Goal: Task Accomplishment & Management: Complete application form

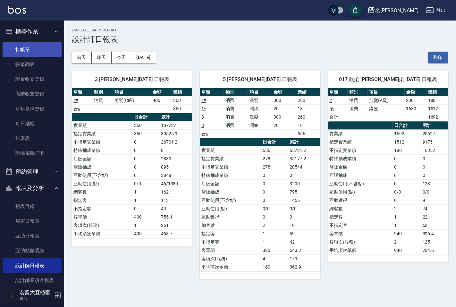
click at [21, 52] on link "打帳單" at bounding box center [32, 49] width 59 height 15
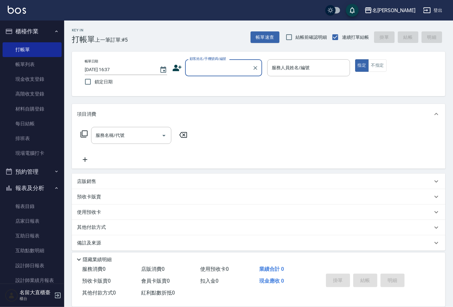
click at [202, 66] on input "顧客姓名/手機號碼/編號" at bounding box center [219, 67] width 62 height 11
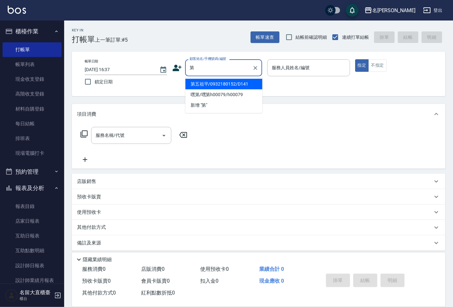
type input "第五祖平/0932180152/D141"
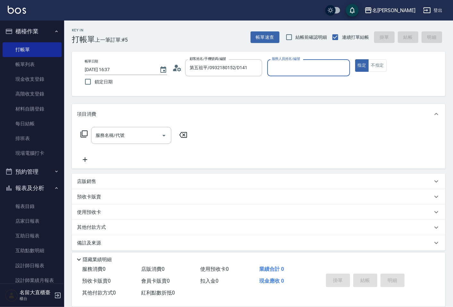
type input "[PERSON_NAME]3"
click at [355, 59] on button "指定" at bounding box center [362, 65] width 14 height 12
type button "true"
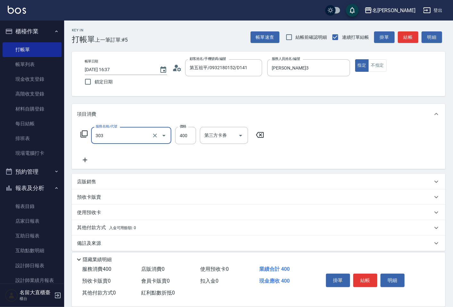
type input "剪髮(C級)(303)"
click at [411, 36] on button "結帳" at bounding box center [407, 37] width 21 height 12
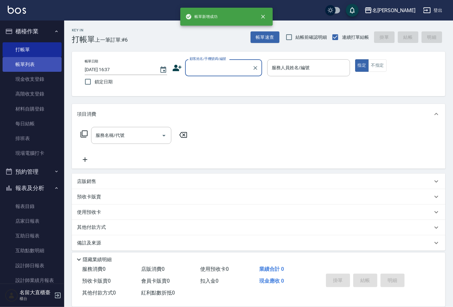
click at [33, 64] on link "帳單列表" at bounding box center [32, 64] width 59 height 15
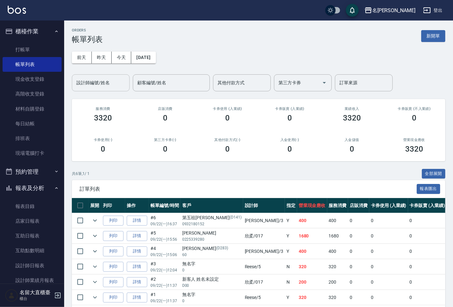
click at [97, 87] on input "設計師編號/姓名" at bounding box center [101, 82] width 52 height 11
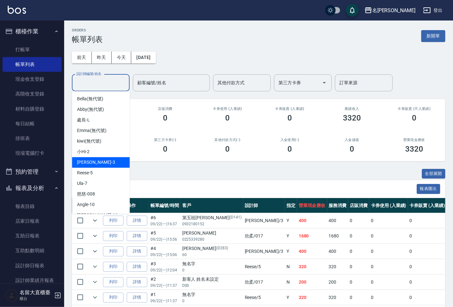
click at [99, 163] on div "[PERSON_NAME]3" at bounding box center [101, 162] width 58 height 11
type input "[PERSON_NAME]3"
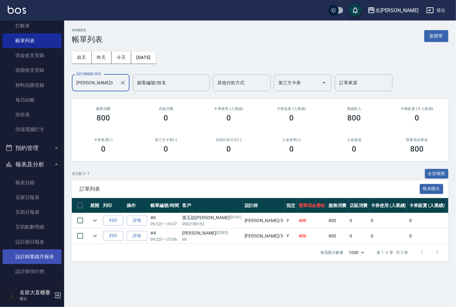
scroll to position [71, 0]
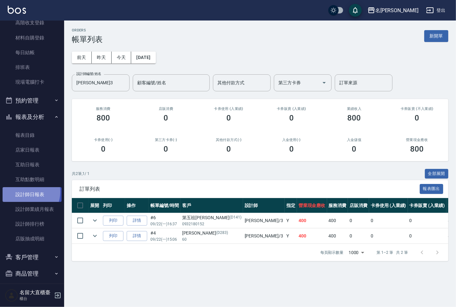
click at [24, 192] on link "設計師日報表" at bounding box center [32, 194] width 59 height 15
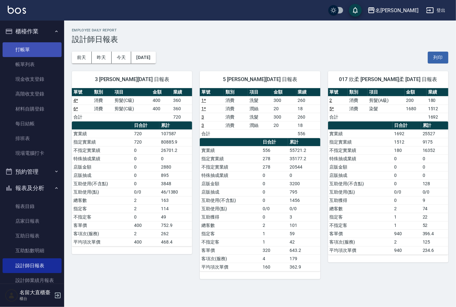
click at [21, 53] on link "打帳單" at bounding box center [32, 49] width 59 height 15
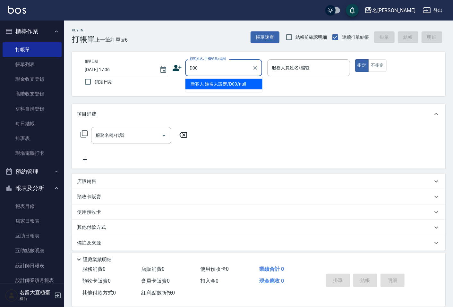
type input "新客人 姓名未設定/D00/null"
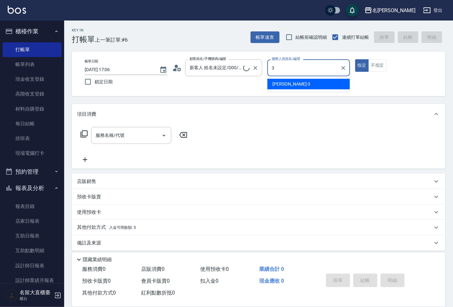
type input "[PERSON_NAME]3"
type button "true"
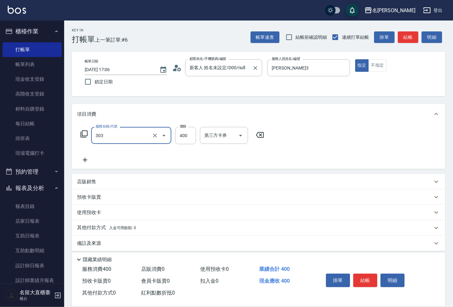
type input "剪髮(C級)(303)"
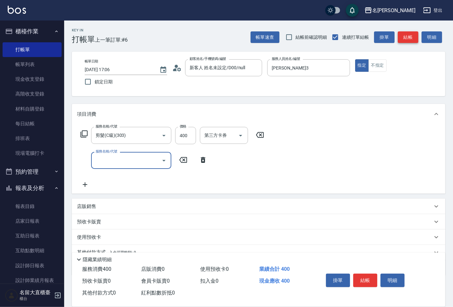
click at [412, 40] on button "結帳" at bounding box center [407, 37] width 21 height 12
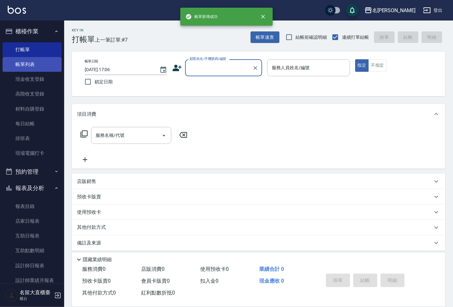
click at [38, 65] on link "帳單列表" at bounding box center [32, 64] width 59 height 15
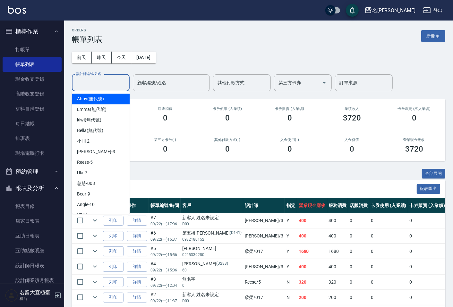
click at [95, 87] on input "設計師編號/姓名" at bounding box center [101, 82] width 52 height 11
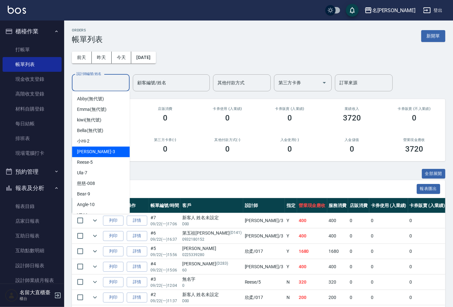
click at [95, 155] on div "[PERSON_NAME]3" at bounding box center [101, 151] width 58 height 11
type input "[PERSON_NAME]3"
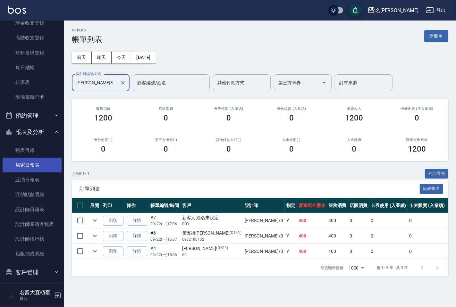
scroll to position [76, 0]
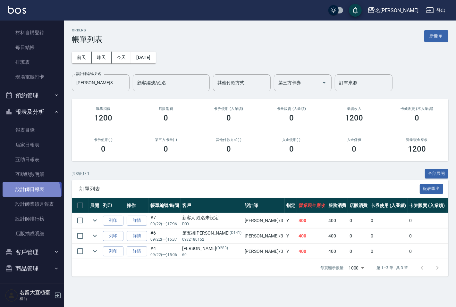
click at [26, 193] on link "設計師日報表" at bounding box center [32, 189] width 59 height 15
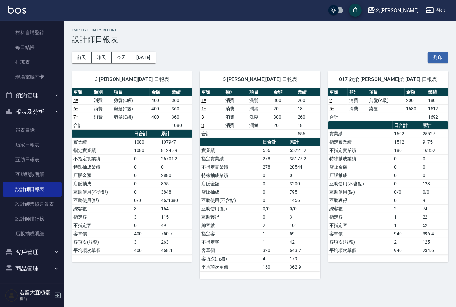
drag, startPoint x: 192, startPoint y: 165, endPoint x: 220, endPoint y: 160, distance: 28.6
click at [193, 165] on div "5 [PERSON_NAME][DATE] 日報表 單號 類別 項目 金額 業績 1 * 消費 洗髮 300 260 1 * 消費 潤絲 20 18 3 消費…" at bounding box center [256, 171] width 128 height 216
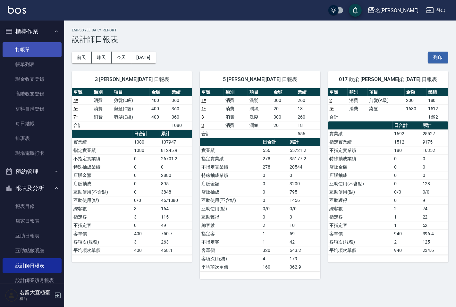
click at [35, 46] on link "打帳單" at bounding box center [32, 49] width 59 height 15
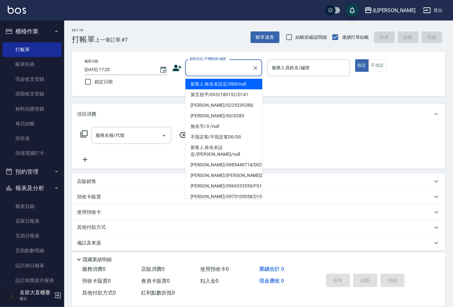
click at [212, 68] on input "顧客姓名/手機號碼/編號" at bounding box center [219, 67] width 62 height 11
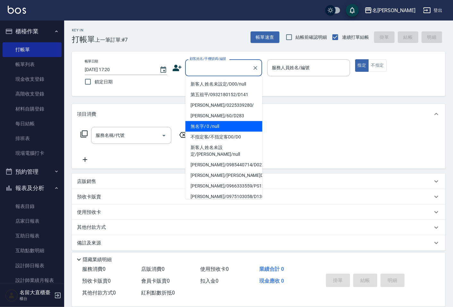
click at [205, 124] on li "無名字/ 0 /null" at bounding box center [223, 126] width 77 height 11
type input "無名字/ 0 /null"
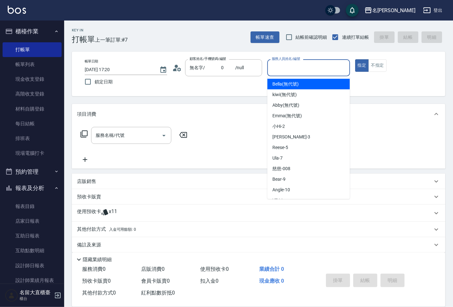
drag, startPoint x: 285, startPoint y: 67, endPoint x: 282, endPoint y: 57, distance: 10.2
click at [285, 66] on input "服務人員姓名/編號" at bounding box center [308, 67] width 77 height 11
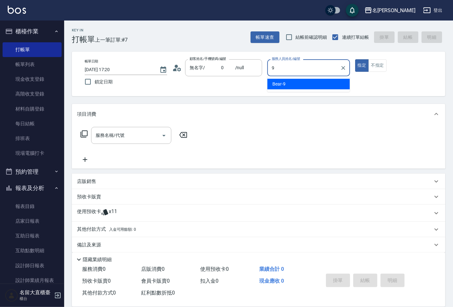
type input "Bear-9"
type button "true"
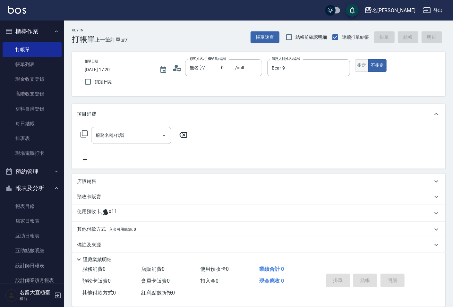
click at [365, 64] on button "指定" at bounding box center [362, 65] width 14 height 12
click at [82, 132] on icon at bounding box center [83, 133] width 7 height 7
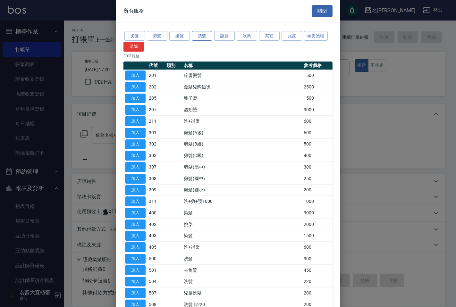
click at [196, 34] on button "洗髮" at bounding box center [202, 36] width 21 height 10
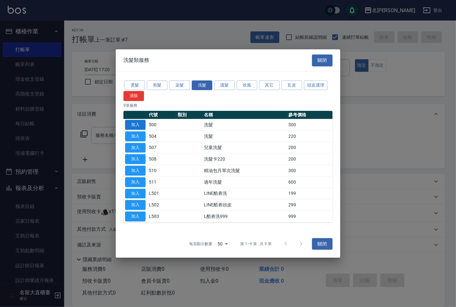
click at [135, 127] on button "加入" at bounding box center [135, 125] width 21 height 10
type input "洗髮(500)"
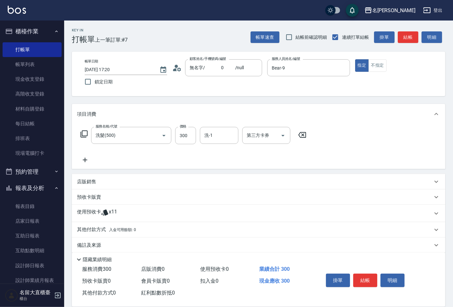
click at [84, 133] on icon at bounding box center [84, 134] width 8 height 8
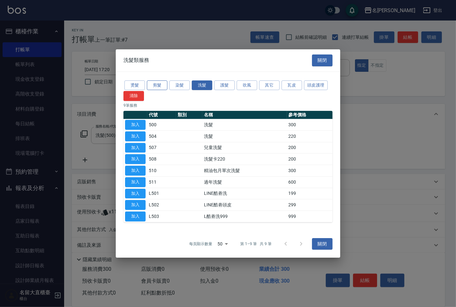
click at [161, 84] on button "剪髮" at bounding box center [157, 85] width 21 height 10
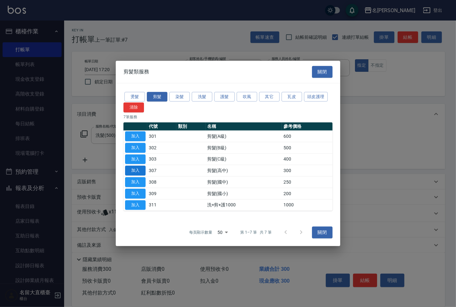
click at [135, 170] on button "加入" at bounding box center [135, 171] width 21 height 10
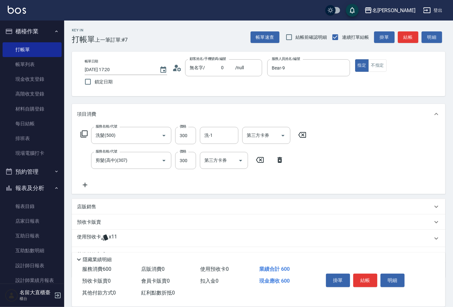
click at [77, 128] on div "服務名稱/代號 洗髮(500) 服務名稱/代號 價格 300 價格 洗-1 洗-1 第三方卡券 第三方卡券" at bounding box center [193, 135] width 233 height 17
click at [81, 131] on icon at bounding box center [84, 134] width 8 height 8
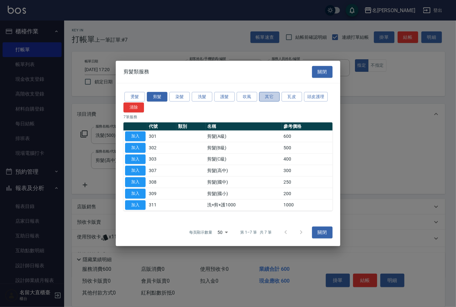
click at [270, 93] on button "其它" at bounding box center [269, 97] width 21 height 10
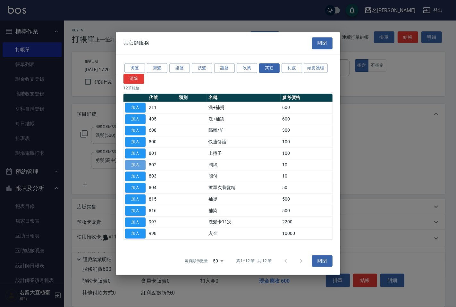
click at [134, 162] on button "加入" at bounding box center [135, 165] width 21 height 10
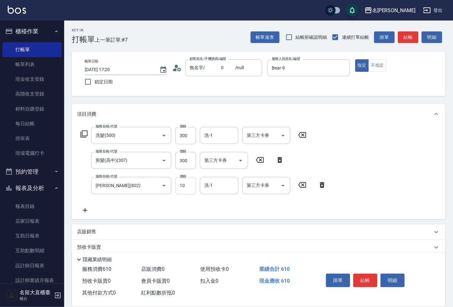
click at [185, 185] on input "10" at bounding box center [185, 185] width 21 height 17
type input "20"
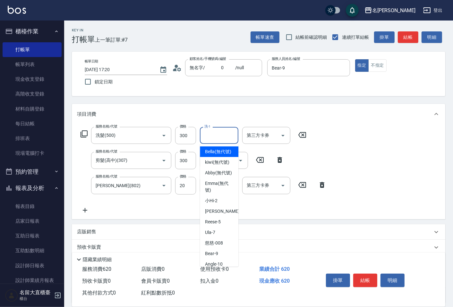
click at [209, 135] on input "洗-1" at bounding box center [219, 135] width 33 height 11
click at [377, 65] on button "不指定" at bounding box center [377, 65] width 18 height 12
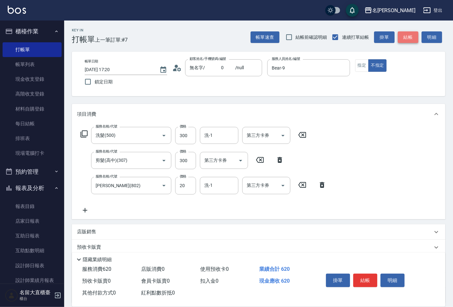
click at [400, 33] on button "結帳" at bounding box center [407, 37] width 21 height 12
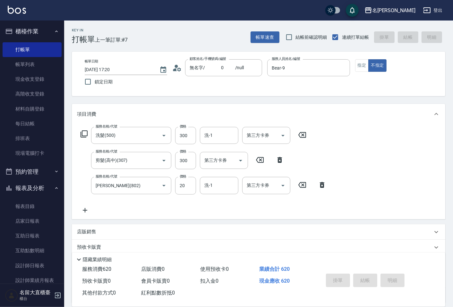
type input "[DATE] 17:23"
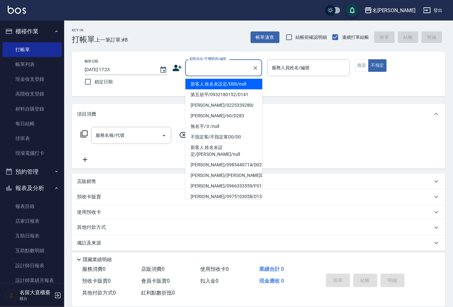
click at [211, 68] on input "顧客姓名/手機號碼/編號" at bounding box center [219, 67] width 62 height 11
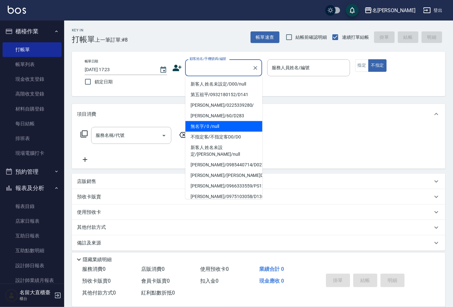
click at [216, 128] on li "無名字/ 0 /null" at bounding box center [223, 126] width 77 height 11
type input "無名字/ 0 /null"
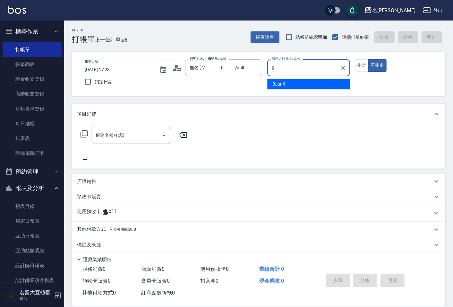
type input "Bear-9"
type button "false"
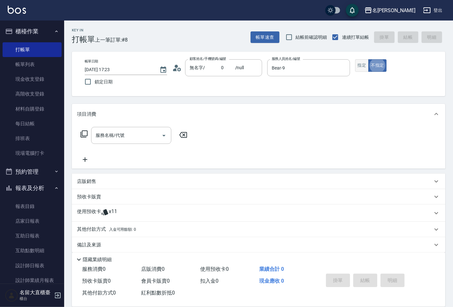
click at [364, 68] on button "指定" at bounding box center [362, 65] width 14 height 12
click at [85, 133] on icon at bounding box center [84, 134] width 8 height 8
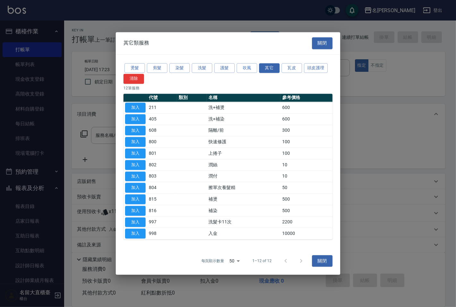
click at [85, 131] on div at bounding box center [228, 153] width 456 height 307
click at [157, 70] on button "剪髮" at bounding box center [157, 68] width 21 height 10
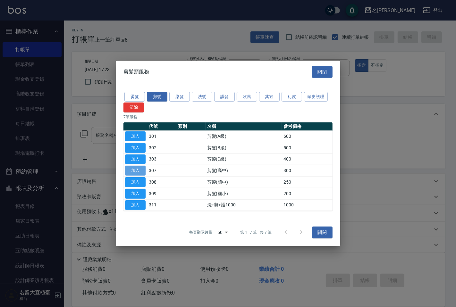
drag, startPoint x: 133, startPoint y: 172, endPoint x: 134, endPoint y: 169, distance: 3.7
click at [133, 172] on button "加入" at bounding box center [135, 171] width 21 height 10
type input "剪髮(高中)(307)"
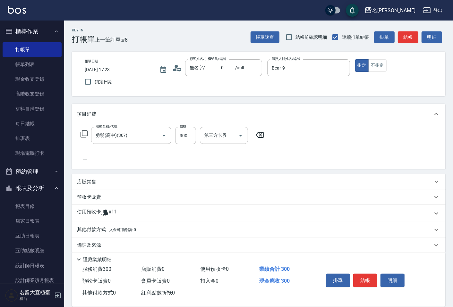
scroll to position [2, 0]
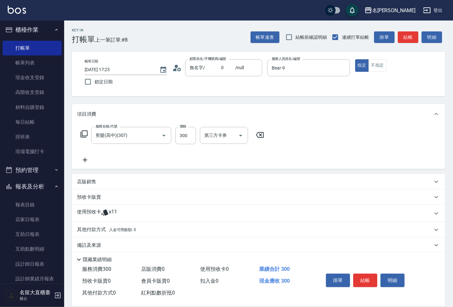
click at [80, 135] on icon at bounding box center [83, 133] width 7 height 7
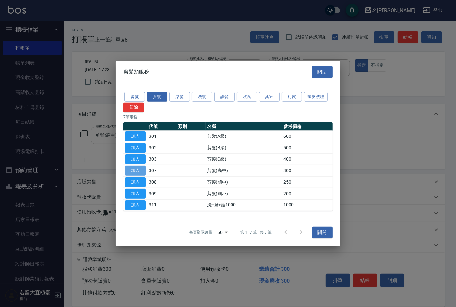
click at [137, 168] on button "加入" at bounding box center [135, 171] width 21 height 10
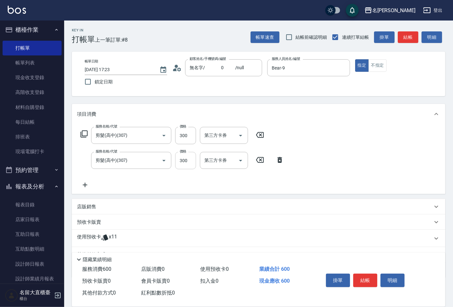
click at [190, 159] on input "300" at bounding box center [185, 160] width 21 height 17
type input "400"
click at [409, 34] on button "結帳" at bounding box center [407, 37] width 21 height 12
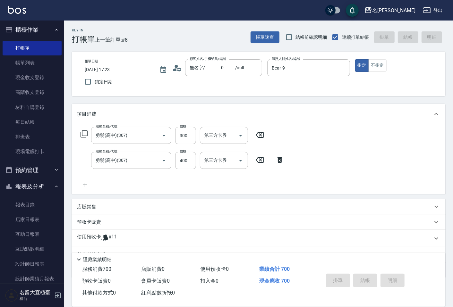
type input "[DATE] 17:25"
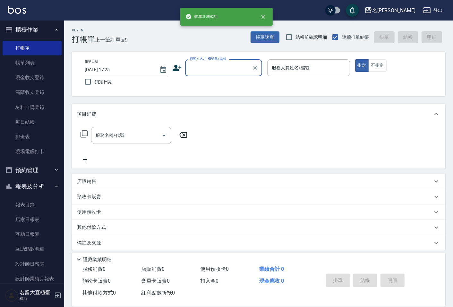
click at [210, 61] on div "顧客姓名/手機號碼/編號" at bounding box center [223, 67] width 77 height 17
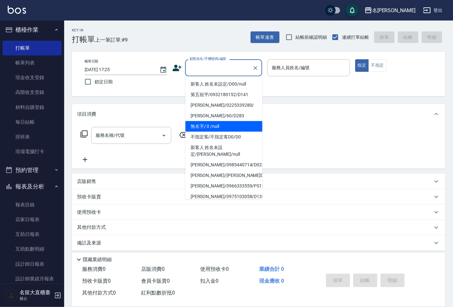
drag, startPoint x: 201, startPoint y: 125, endPoint x: 201, endPoint y: 120, distance: 5.2
click at [201, 125] on li "無名字/ 0 /null" at bounding box center [223, 126] width 77 height 11
type input "無名字/ 0 /null"
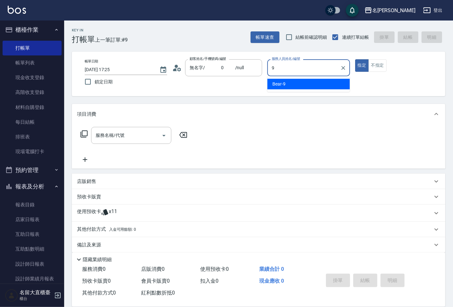
type input "Bear-9"
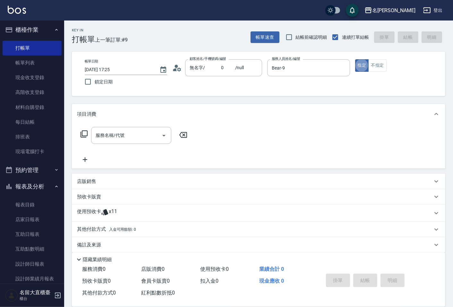
click at [85, 131] on icon at bounding box center [84, 134] width 8 height 8
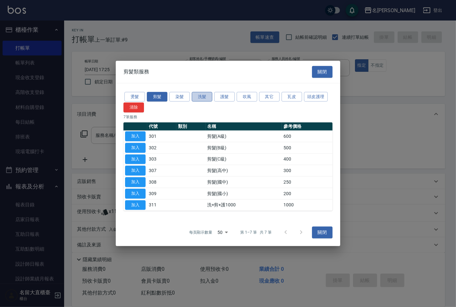
click at [206, 96] on button "洗髮" at bounding box center [202, 97] width 21 height 10
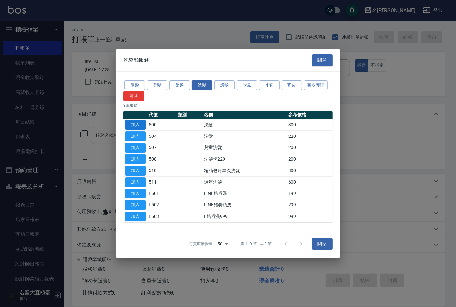
click at [138, 126] on button "加入" at bounding box center [135, 125] width 21 height 10
type input "洗髮(500)"
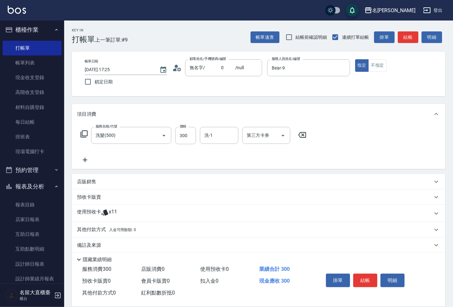
click at [84, 133] on icon at bounding box center [84, 134] width 8 height 8
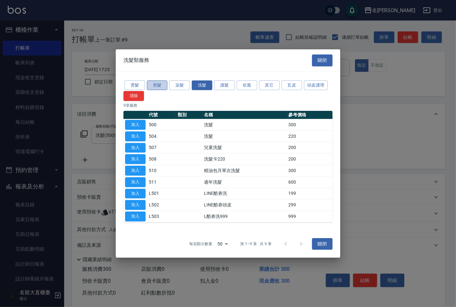
click at [158, 83] on button "剪髮" at bounding box center [157, 85] width 21 height 10
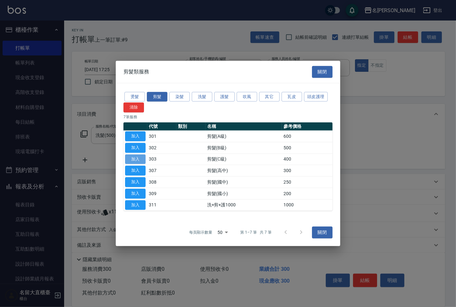
click at [133, 158] on button "加入" at bounding box center [135, 159] width 21 height 10
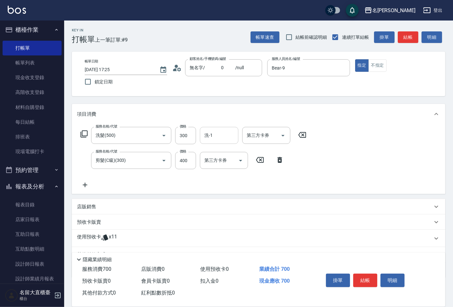
click at [225, 136] on input "洗-1" at bounding box center [219, 135] width 33 height 11
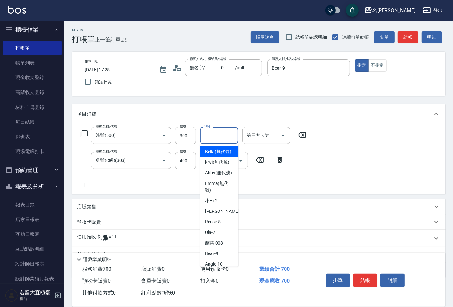
click at [406, 39] on button "結帳" at bounding box center [407, 37] width 21 height 12
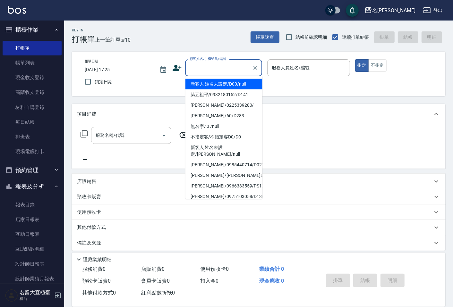
click at [213, 67] on input "顧客姓名/手機號碼/編號" at bounding box center [219, 67] width 62 height 11
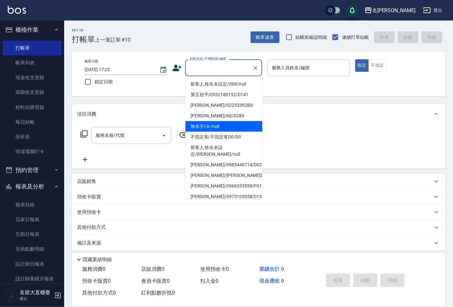
click at [227, 126] on li "無名字/ 0 /null" at bounding box center [223, 126] width 77 height 11
type input "無名字/ 0 /null"
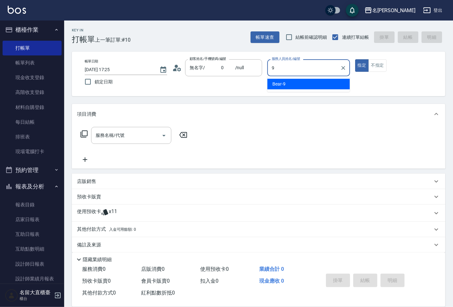
type input "Bear-9"
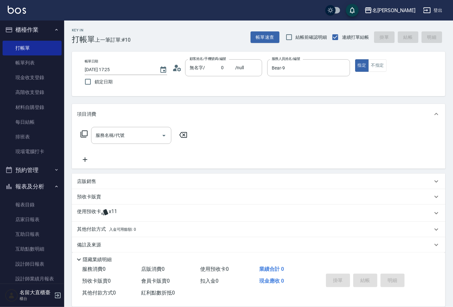
click at [81, 134] on icon at bounding box center [84, 134] width 8 height 8
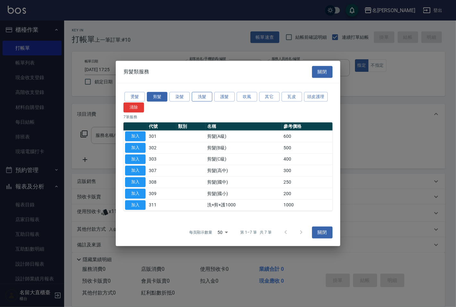
click at [205, 95] on button "洗髮" at bounding box center [202, 97] width 21 height 10
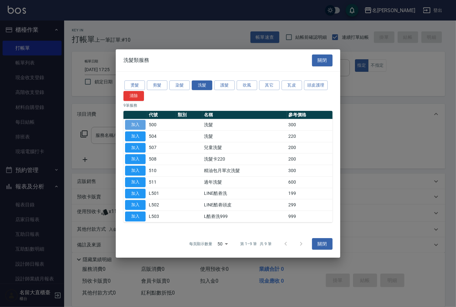
click at [131, 124] on button "加入" at bounding box center [135, 125] width 21 height 10
type input "洗髮(500)"
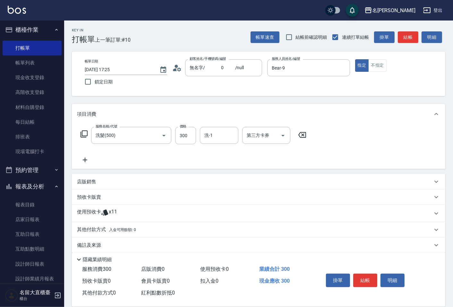
click at [84, 136] on icon at bounding box center [83, 133] width 7 height 7
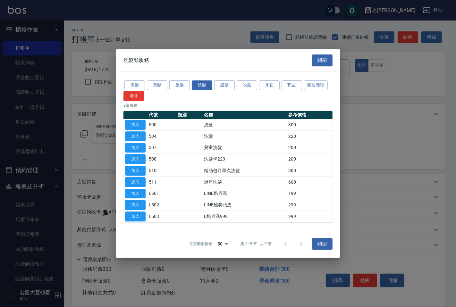
click at [168, 79] on div "燙髮 剪髮 染髮 洗髮 護髮 吹風 其它 瓦皮 頭皮護理 清除 9 筆服務 代號 類別 名稱 參考價格 加入 500 洗髮 300 加入 504 洗髮 220…" at bounding box center [228, 151] width 224 height 158
click at [157, 86] on button "剪髮" at bounding box center [157, 85] width 21 height 10
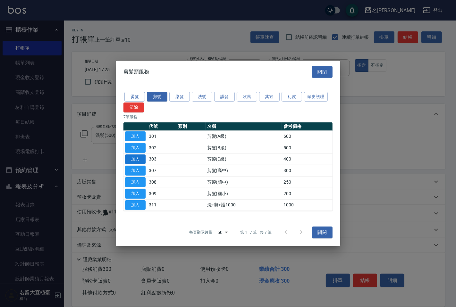
click at [136, 157] on button "加入" at bounding box center [135, 159] width 21 height 10
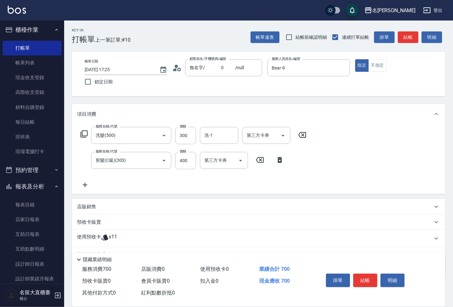
click at [87, 133] on icon at bounding box center [84, 134] width 8 height 8
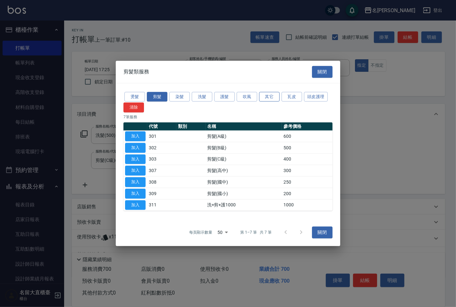
click at [270, 97] on button "其它" at bounding box center [269, 97] width 21 height 10
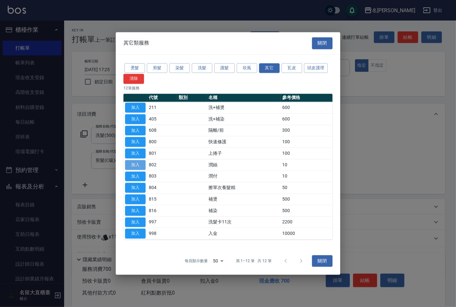
click at [139, 163] on button "加入" at bounding box center [135, 165] width 21 height 10
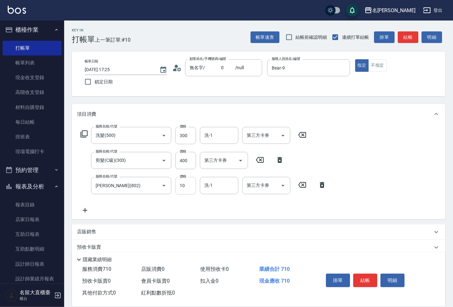
click at [178, 184] on input "10" at bounding box center [185, 185] width 21 height 17
type input "20"
click at [405, 35] on button "結帳" at bounding box center [407, 37] width 21 height 12
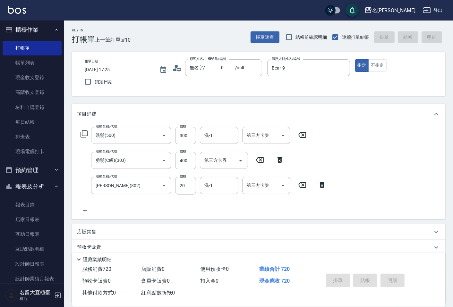
type input "[DATE] 17:26"
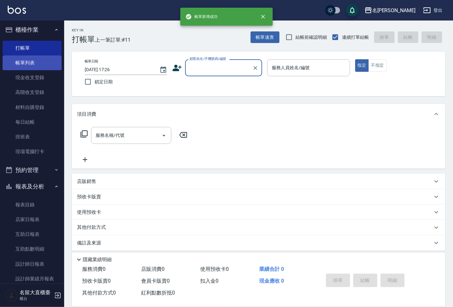
click at [29, 62] on link "帳單列表" at bounding box center [32, 62] width 59 height 15
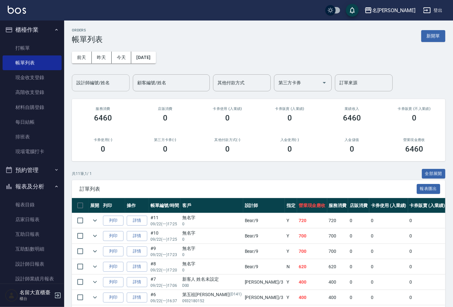
click at [97, 76] on div "設計師編號/姓名" at bounding box center [101, 82] width 58 height 17
type input "Bear-9"
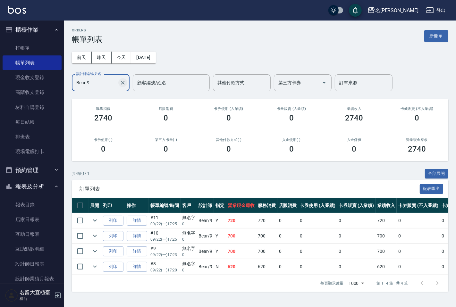
click at [122, 80] on icon "Clear" at bounding box center [123, 82] width 6 height 6
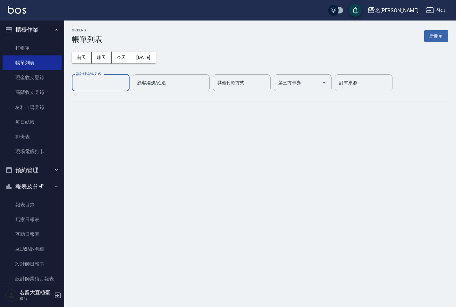
click at [100, 80] on input "設計師編號/姓名" at bounding box center [101, 82] width 52 height 11
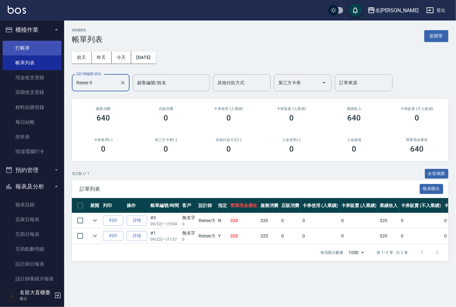
type input "Reese-5"
click at [41, 49] on link "打帳單" at bounding box center [32, 48] width 59 height 15
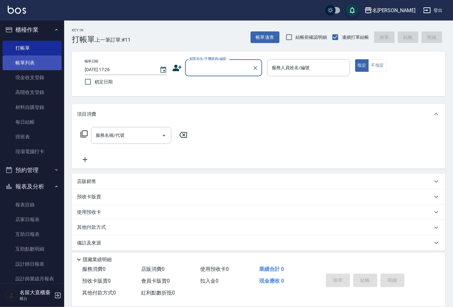
click at [26, 63] on link "帳單列表" at bounding box center [32, 62] width 59 height 15
